Goal: Information Seeking & Learning: Learn about a topic

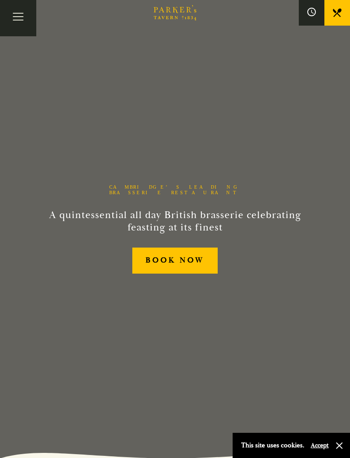
click at [18, 5] on button "Toggle navigation" at bounding box center [18, 18] width 36 height 36
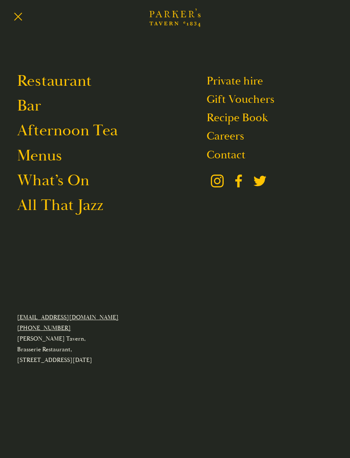
click at [37, 164] on link "Menus" at bounding box center [39, 156] width 45 height 20
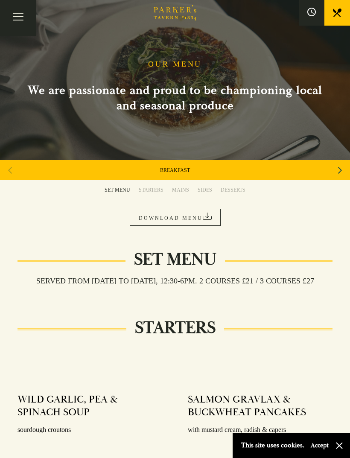
click at [185, 193] on link "MAINS" at bounding box center [181, 190] width 26 height 20
click at [336, 170] on div "Next slide" at bounding box center [340, 170] width 12 height 19
click at [339, 169] on icon "Next slide" at bounding box center [340, 170] width 4 height 19
click at [339, 170] on icon "Next slide" at bounding box center [340, 170] width 4 height 19
click at [340, 170] on icon "Next slide" at bounding box center [340, 170] width 4 height 19
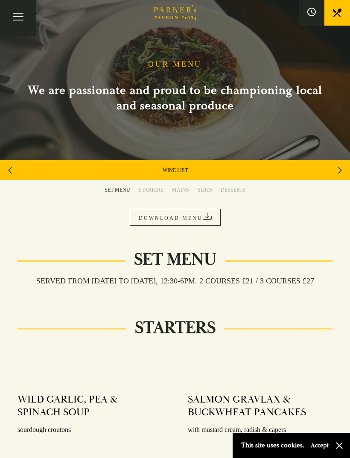
click at [337, 173] on div "Next slide" at bounding box center [340, 170] width 12 height 19
click at [342, 168] on div "Next slide" at bounding box center [340, 170] width 12 height 19
click at [326, 168] on div "DESSERT" at bounding box center [175, 170] width 350 height 20
click at [21, 170] on div "DESSERT" at bounding box center [175, 170] width 350 height 20
click at [12, 169] on icon "Previous slide" at bounding box center [10, 170] width 4 height 19
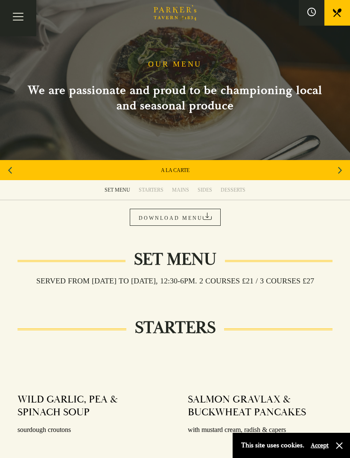
click at [181, 171] on link "A LA CARTE" at bounding box center [175, 170] width 29 height 7
